Goal: Transaction & Acquisition: Obtain resource

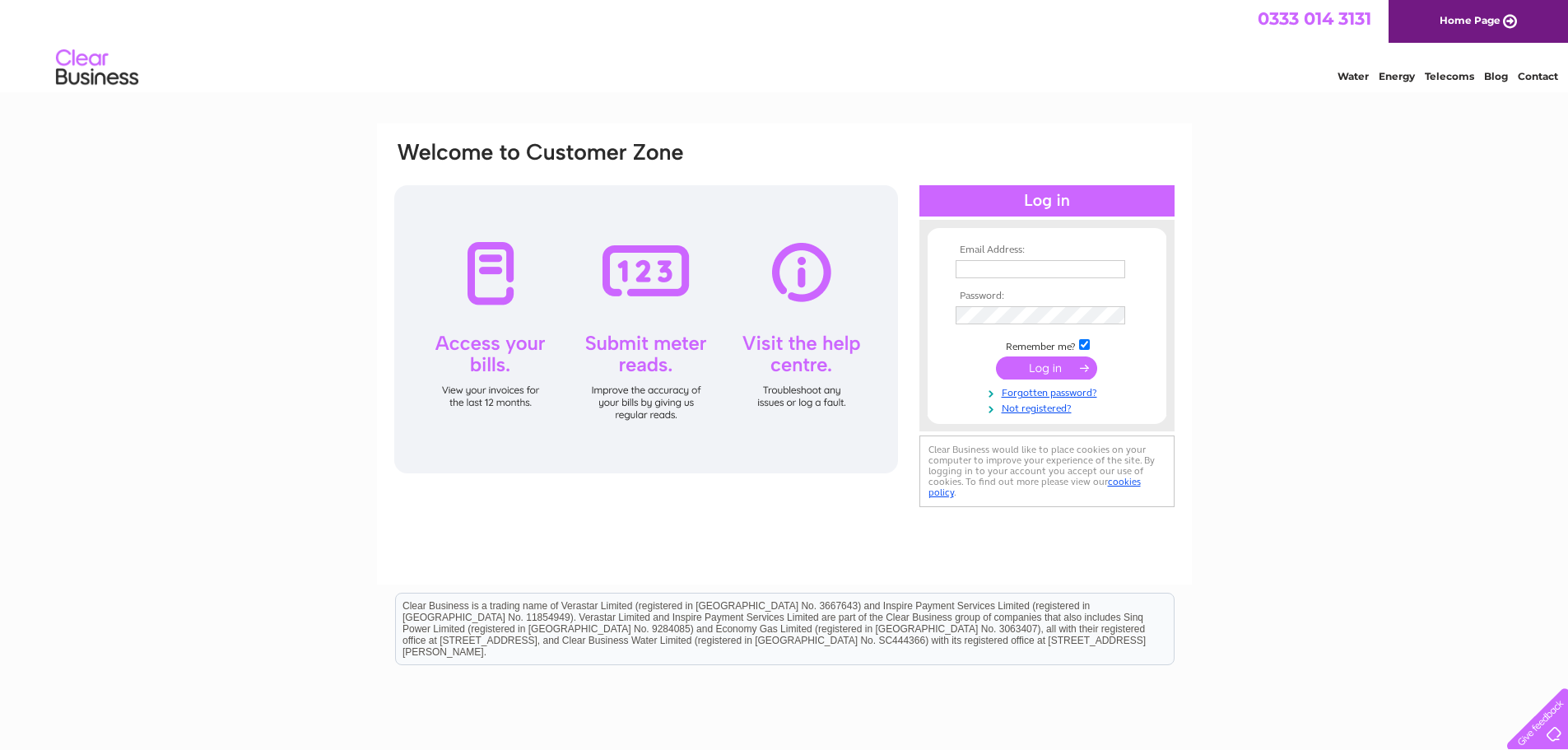
type input "dewarscoachworks@gmail.com"
click at [882, 324] on div "Email Address: dewarscoachworks@gmail.com Password:" at bounding box center [784, 326] width 783 height 373
click at [1067, 372] on input "submit" at bounding box center [1047, 370] width 101 height 23
click at [1080, 276] on input "dewarscoachworks@gmail.com" at bounding box center [1041, 269] width 171 height 19
click at [1043, 377] on input "submit" at bounding box center [1047, 368] width 101 height 23
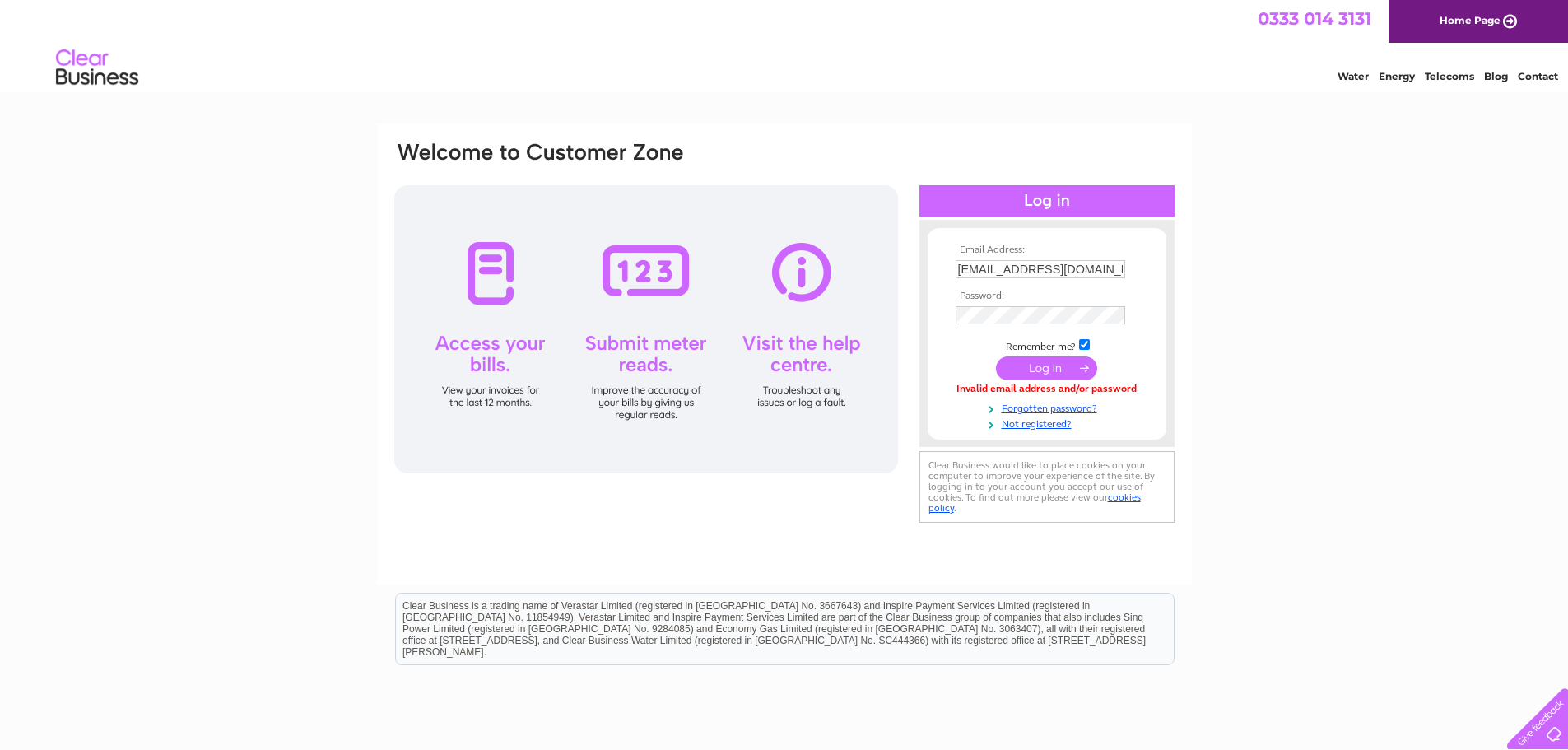
click at [1043, 358] on input "submit" at bounding box center [1047, 368] width 101 height 23
click at [880, 321] on div "Email Address: dewarscoachworks@gmail.com Password:" at bounding box center [784, 334] width 783 height 388
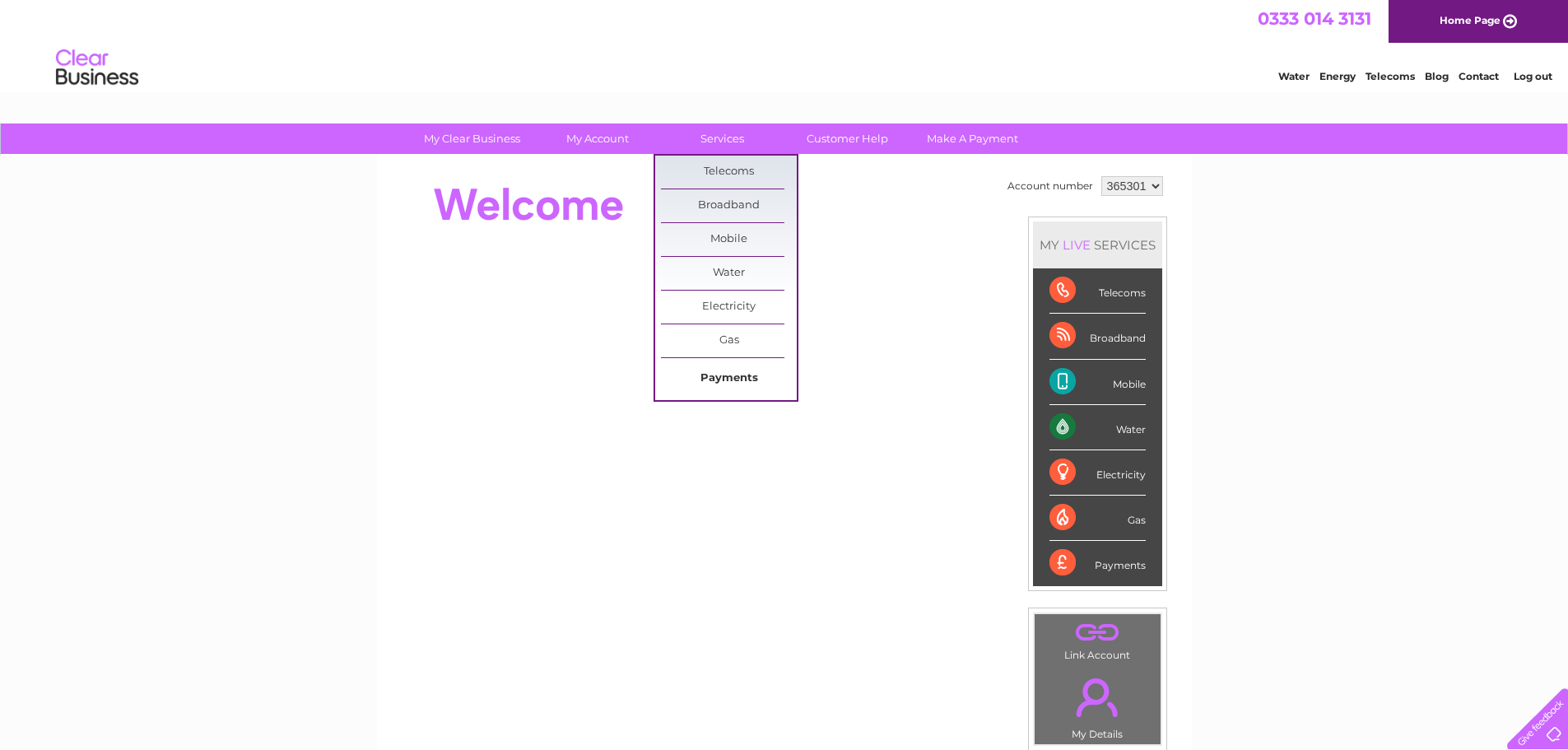
click at [724, 373] on link "Payments" at bounding box center [729, 378] width 136 height 33
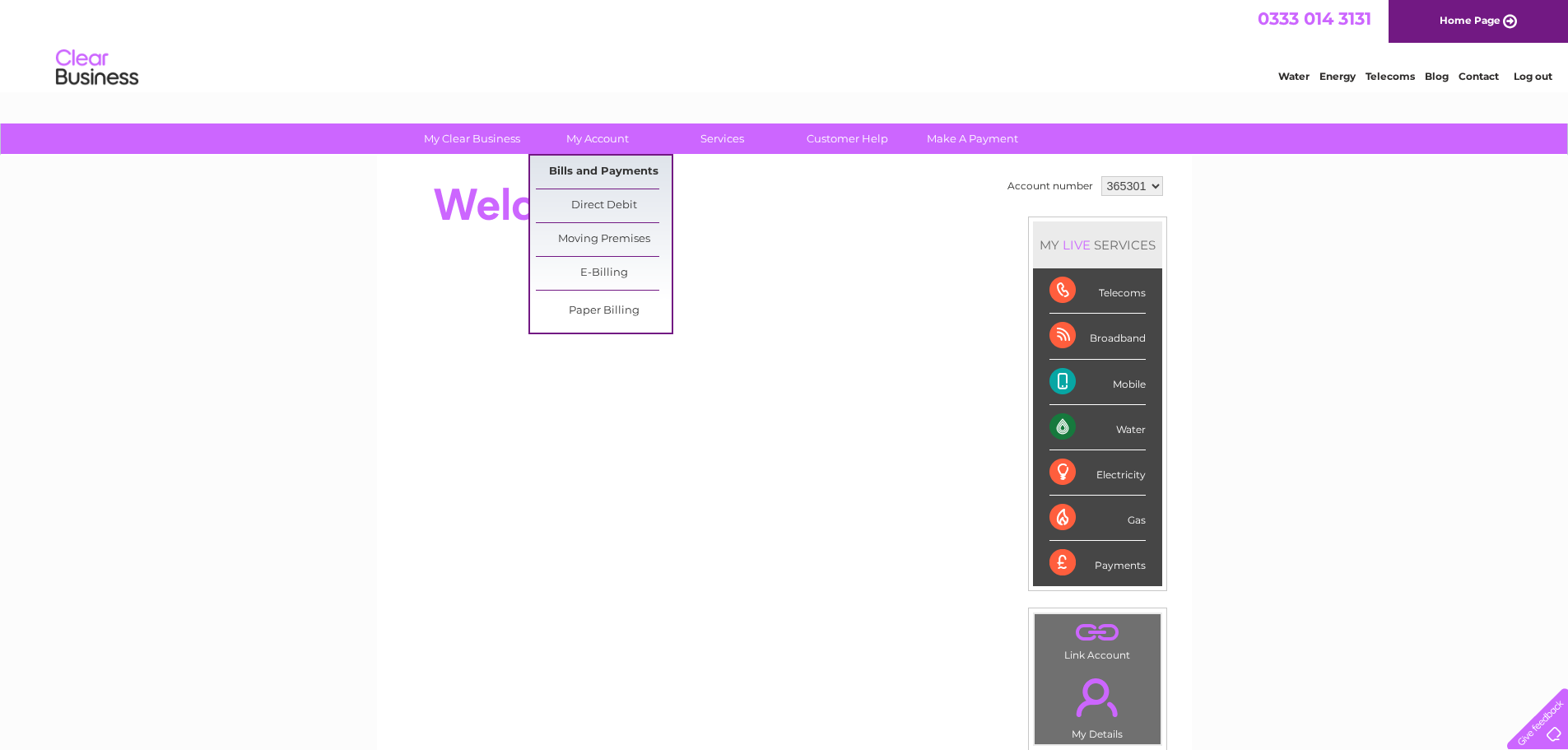
click at [598, 164] on link "Bills and Payments" at bounding box center [604, 172] width 136 height 33
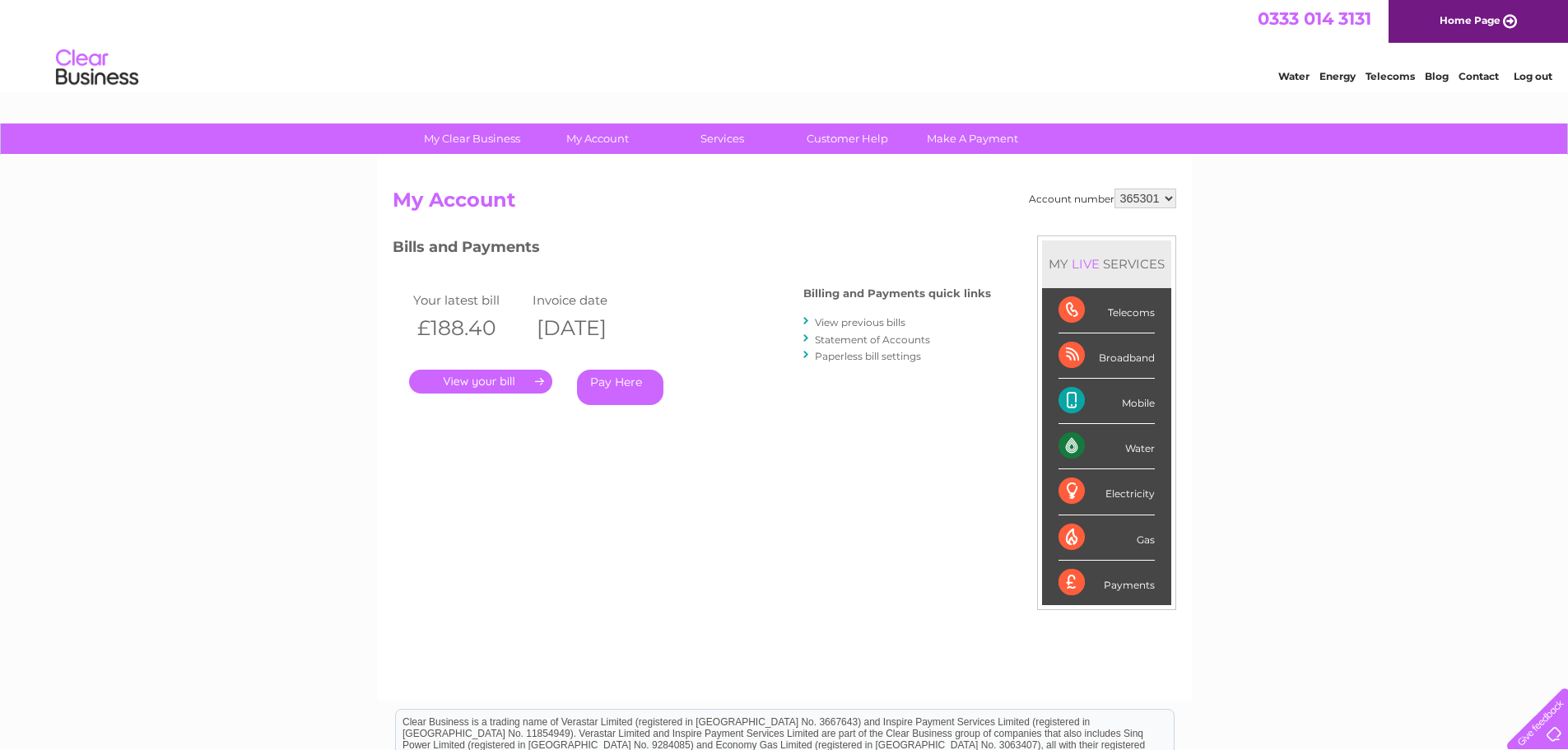
click at [855, 324] on link "View previous bills" at bounding box center [860, 322] width 90 height 13
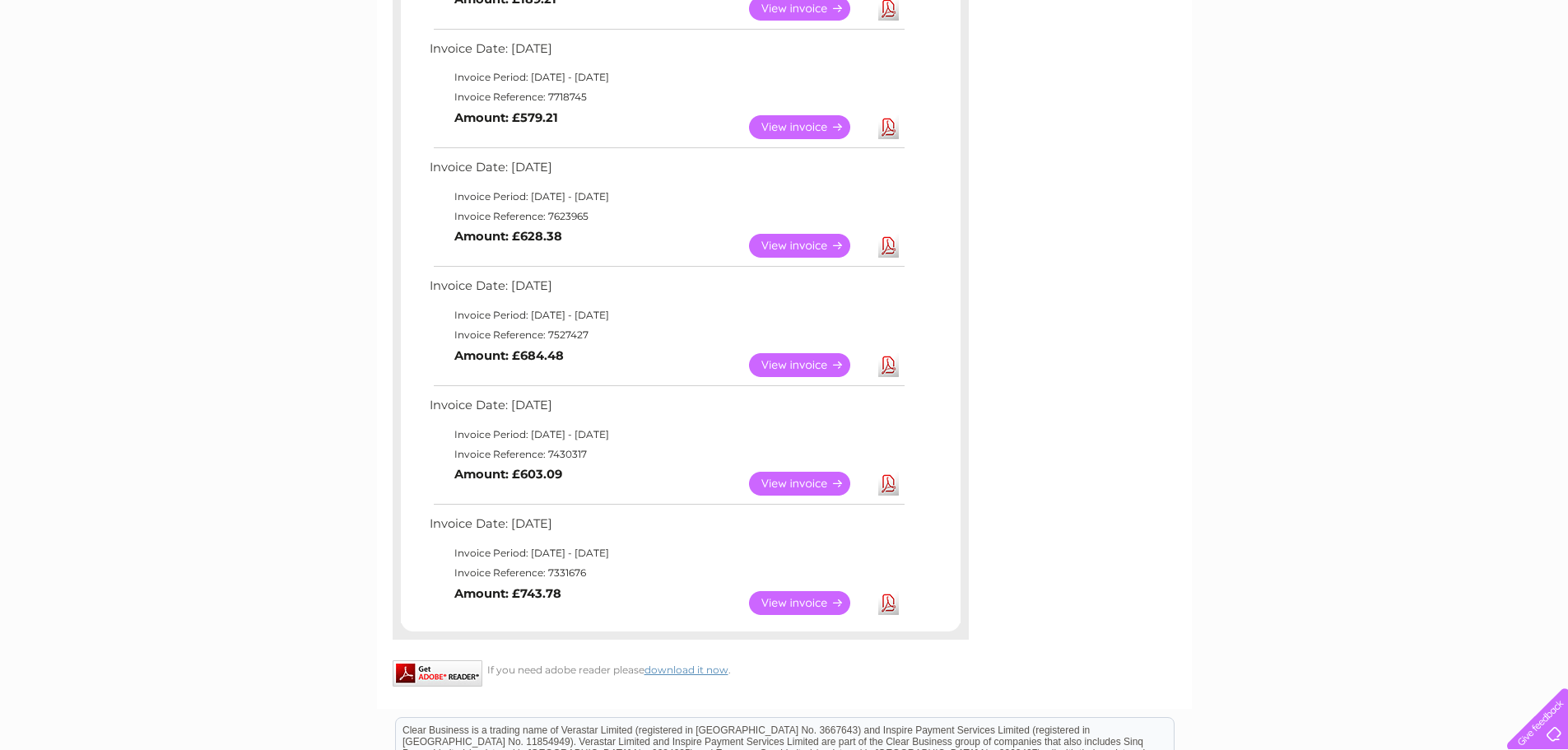
scroll to position [661, 0]
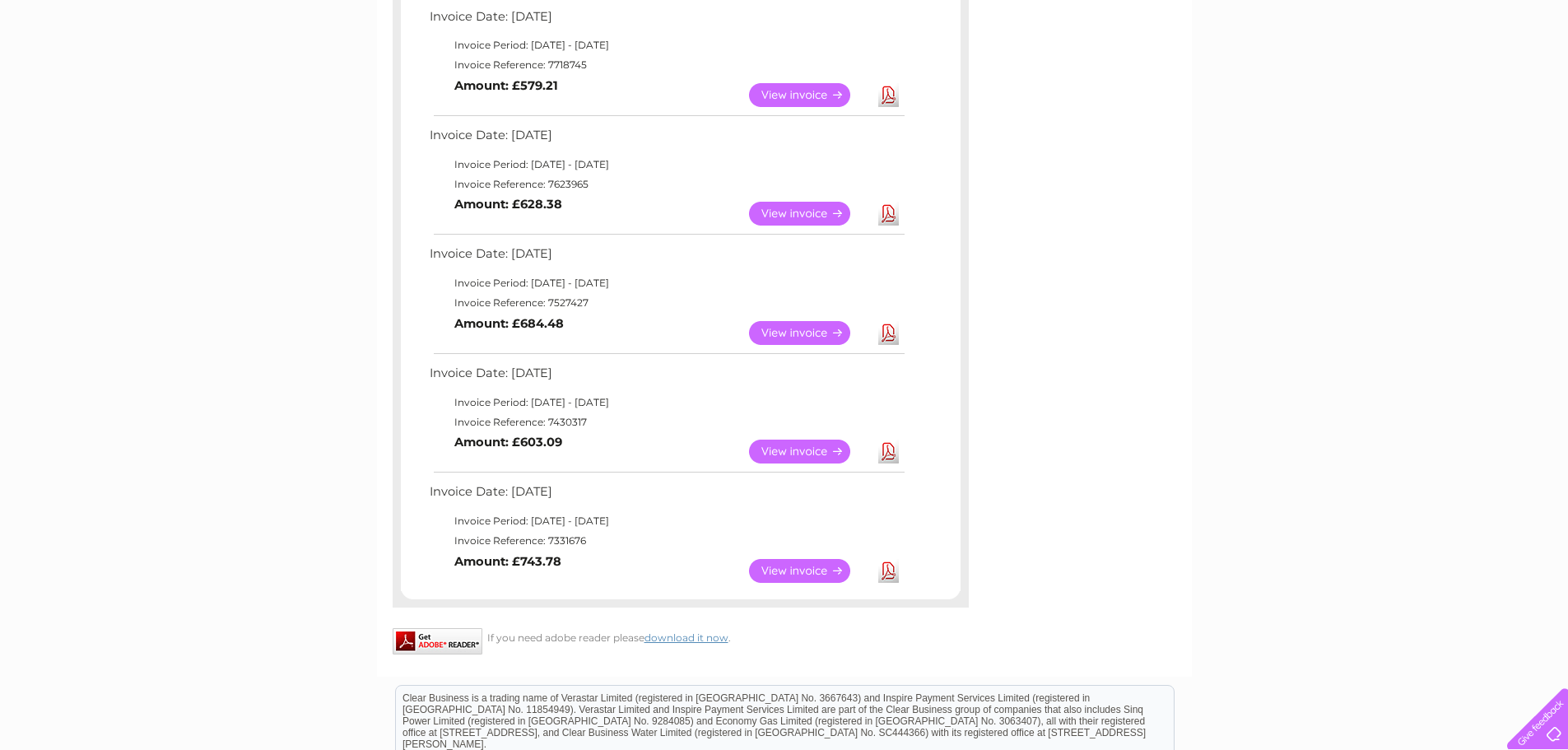
click at [794, 561] on link "View" at bounding box center [809, 571] width 121 height 24
click at [884, 563] on link "Download" at bounding box center [888, 571] width 20 height 24
click at [1066, 380] on div "Account number 365301 Previous Invoices Download or view any of your previous i…" at bounding box center [785, 86] width 815 height 1181
click at [891, 564] on link "Download" at bounding box center [888, 571] width 20 height 24
click at [890, 450] on link "Download" at bounding box center [888, 451] width 20 height 24
